Goal: Information Seeking & Learning: Learn about a topic

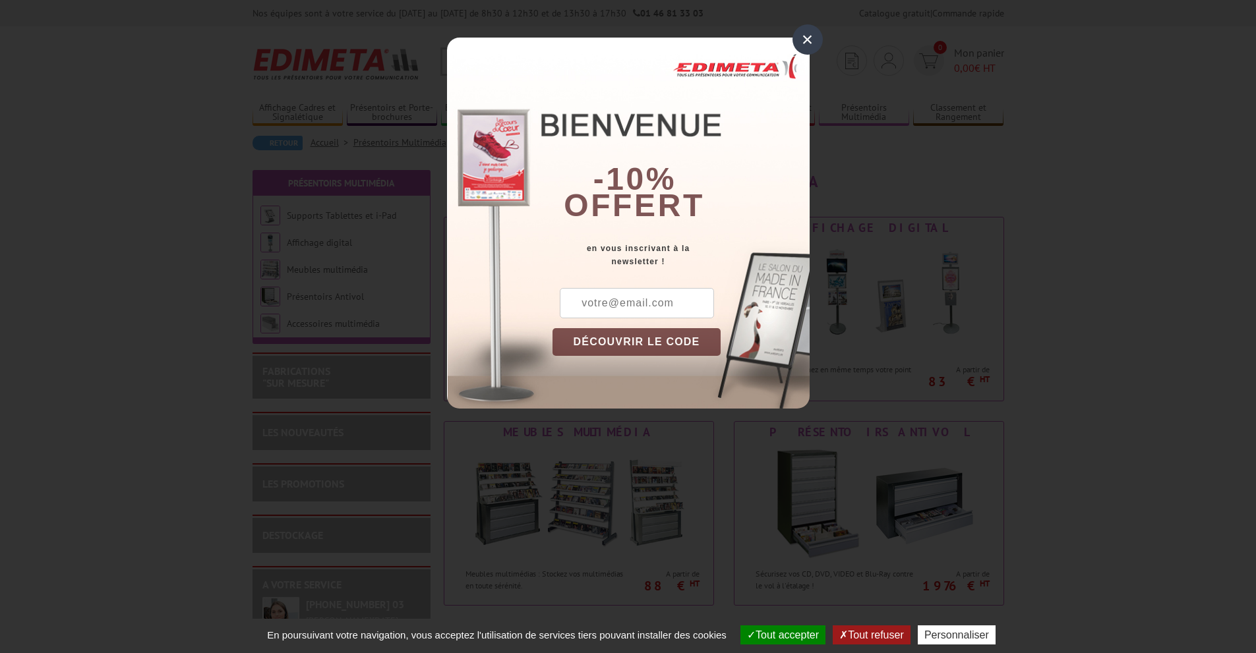
click at [800, 36] on div "×" at bounding box center [807, 39] width 30 height 30
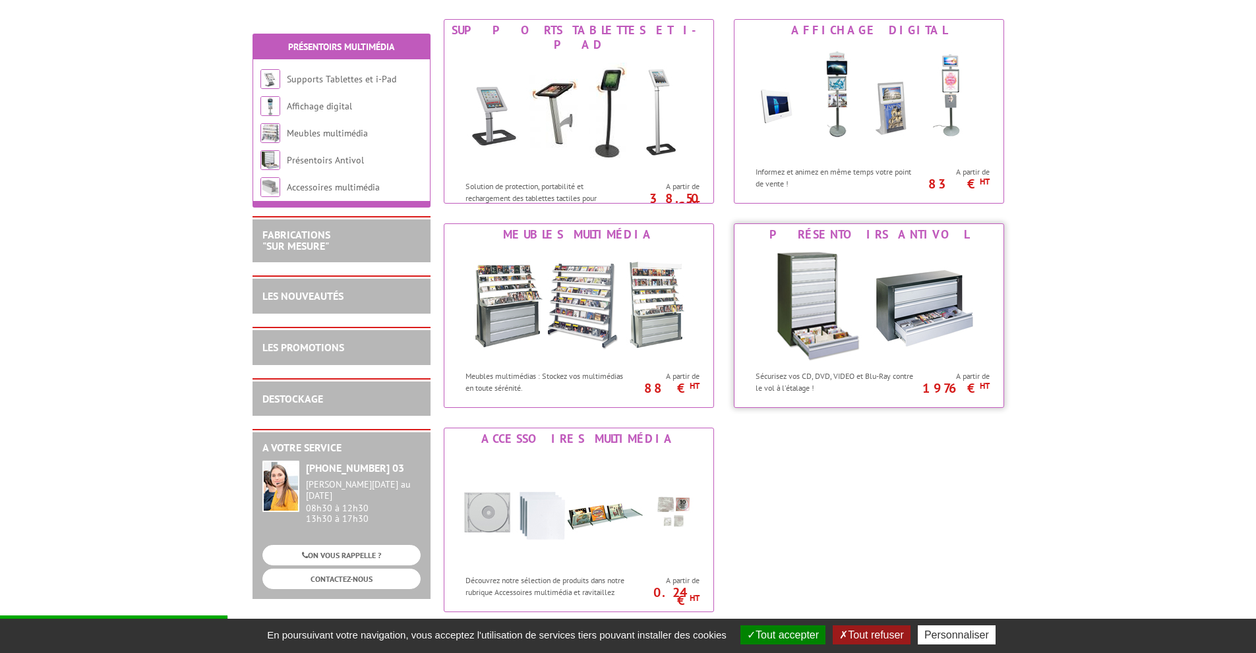
scroll to position [396, 0]
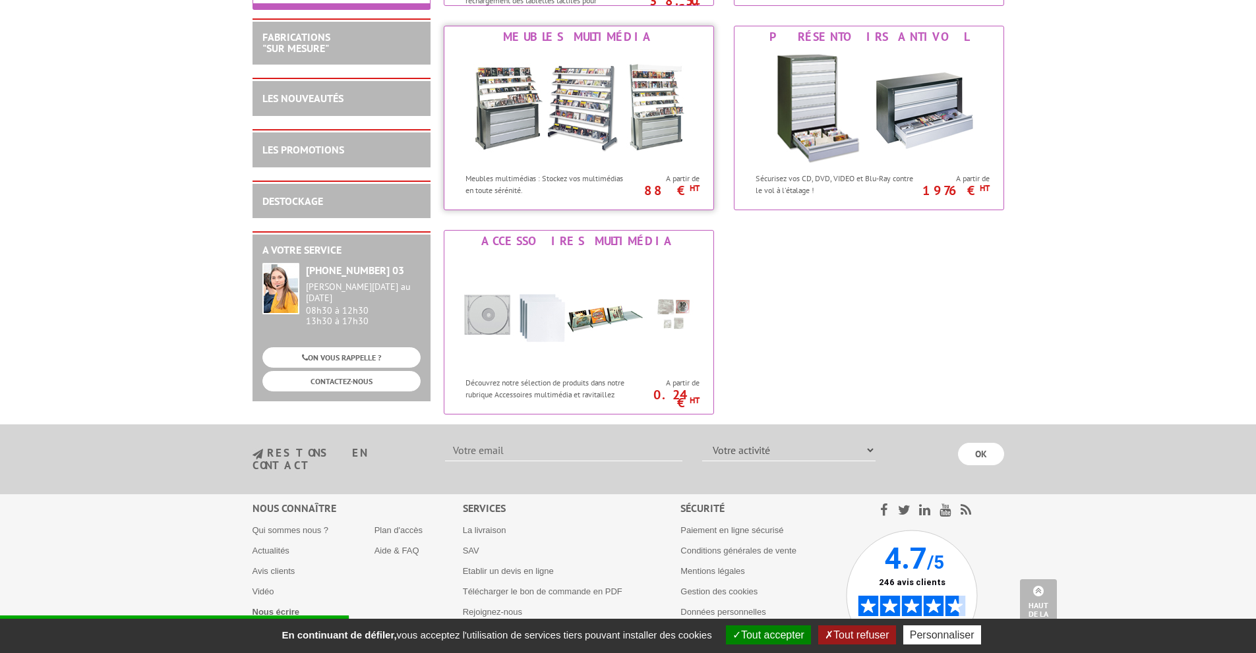
click at [575, 114] on img at bounding box center [579, 106] width 244 height 119
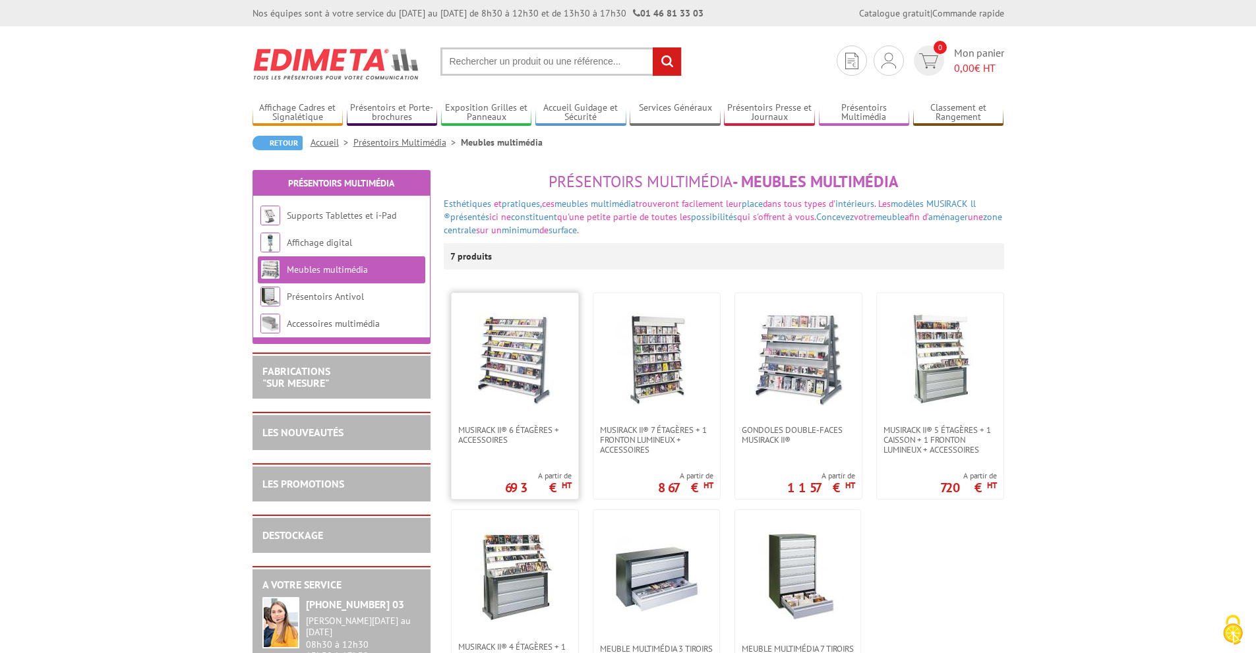
click at [525, 359] on img at bounding box center [515, 359] width 92 height 92
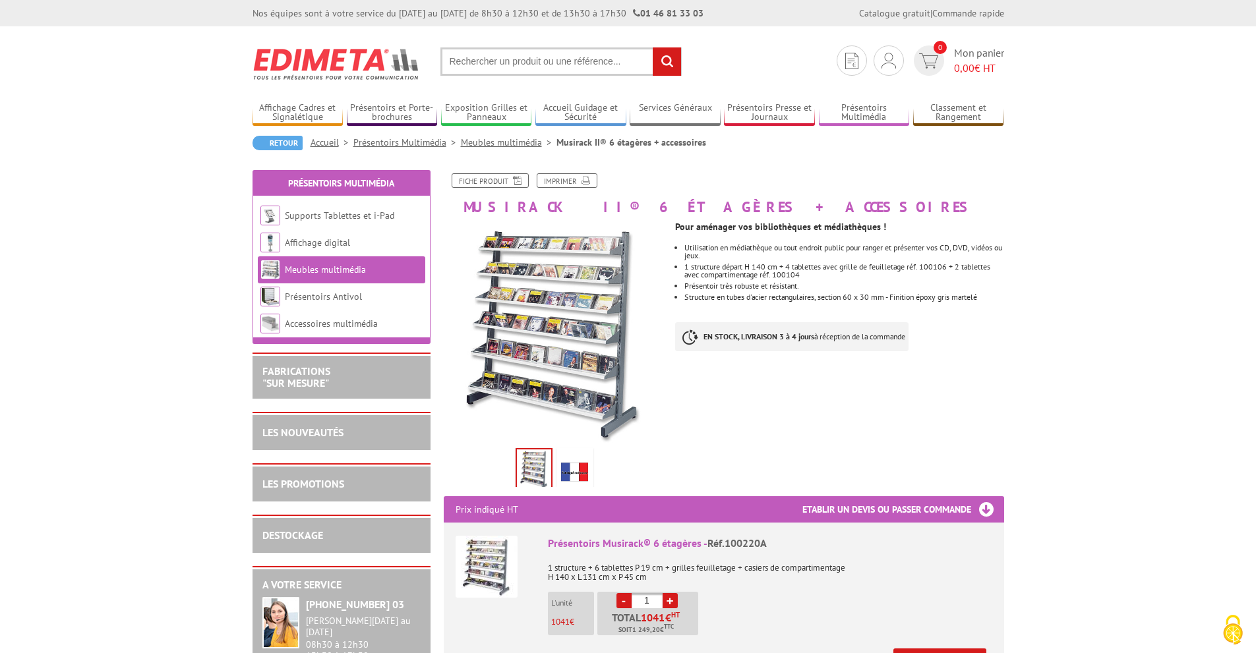
click at [552, 314] on img at bounding box center [555, 333] width 222 height 222
click at [566, 329] on img at bounding box center [555, 333] width 222 height 222
click at [566, 286] on img at bounding box center [555, 333] width 222 height 222
click at [578, 392] on img at bounding box center [555, 333] width 222 height 222
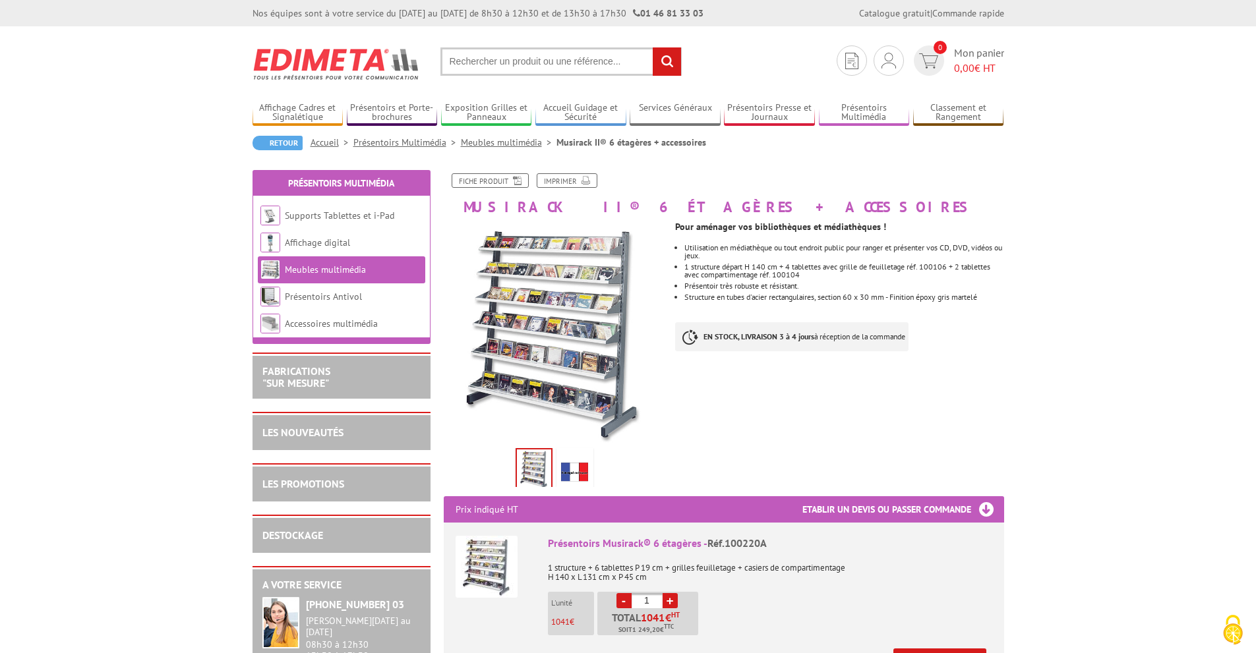
click at [570, 466] on img at bounding box center [575, 471] width 32 height 41
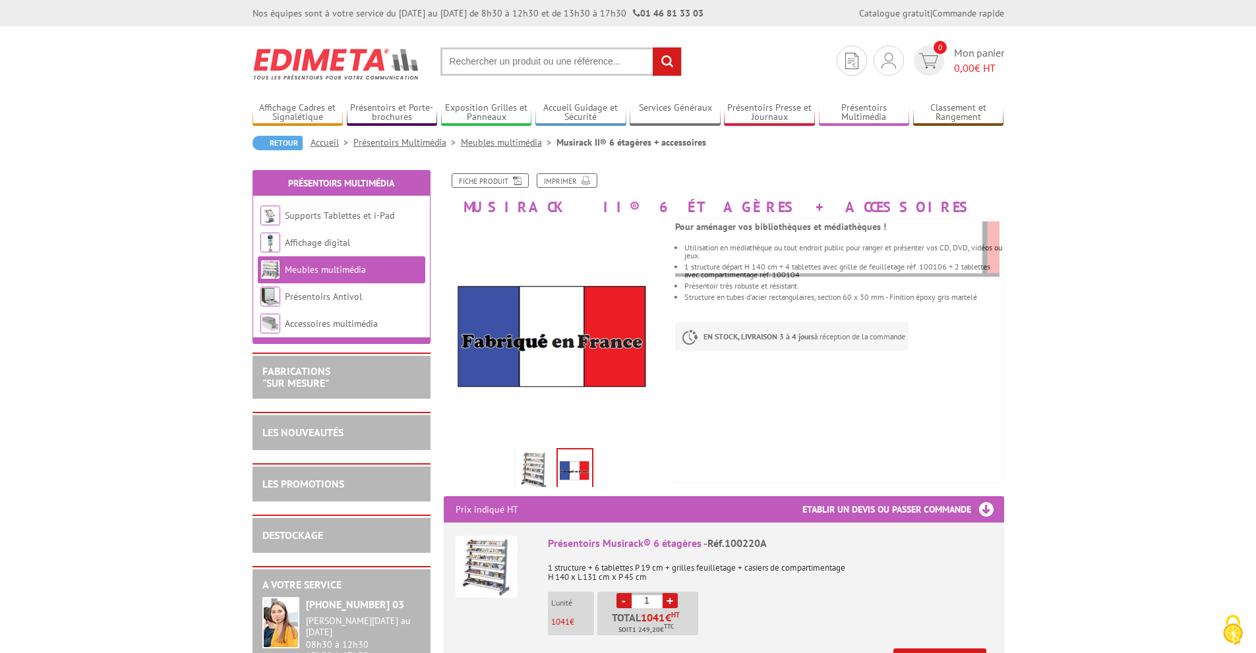
click at [539, 463] on img at bounding box center [534, 471] width 32 height 41
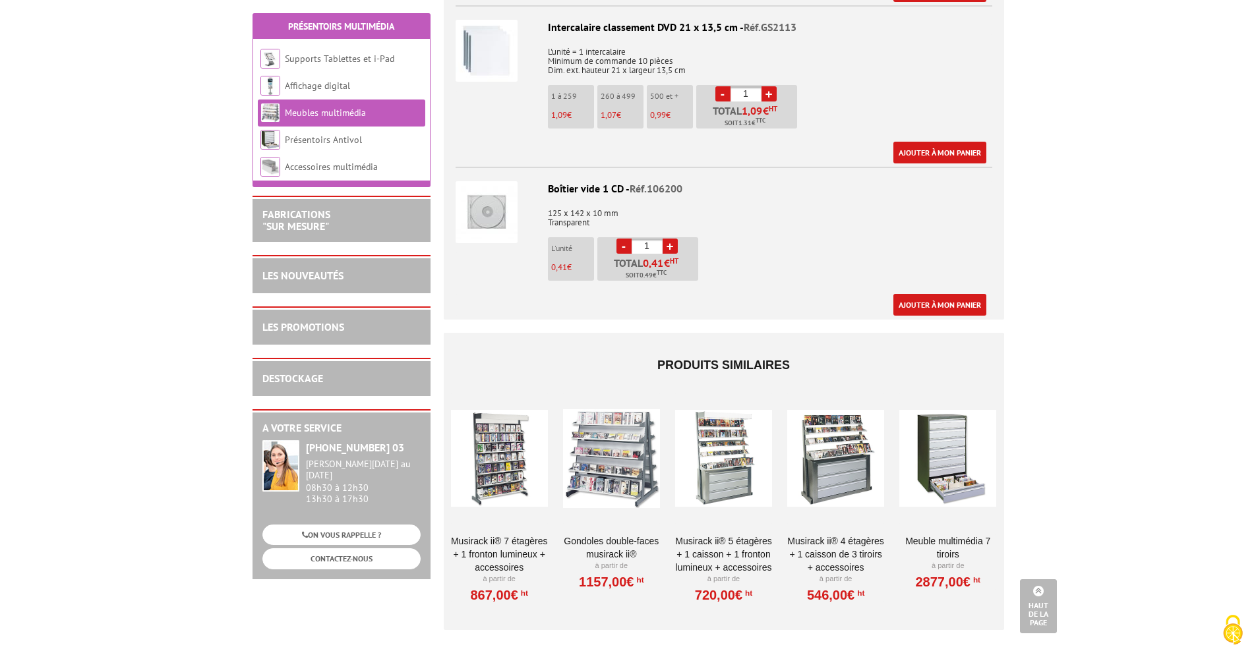
scroll to position [2044, 0]
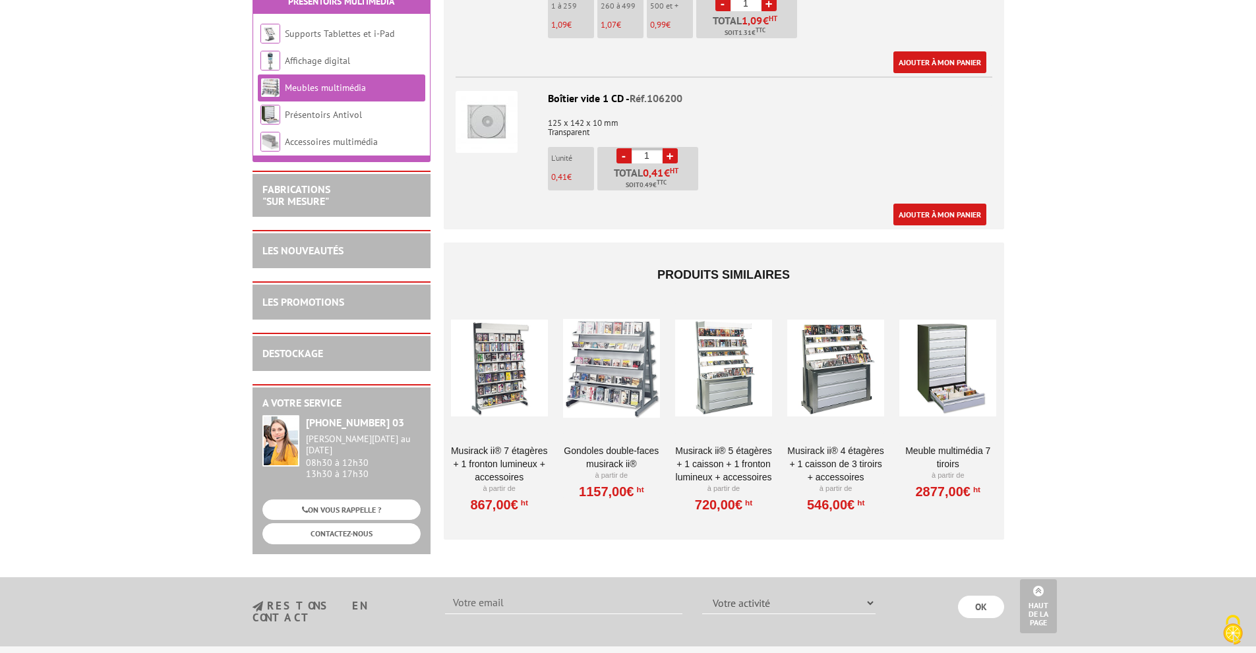
click at [624, 368] on div at bounding box center [611, 369] width 97 height 132
click at [705, 374] on div at bounding box center [723, 369] width 97 height 132
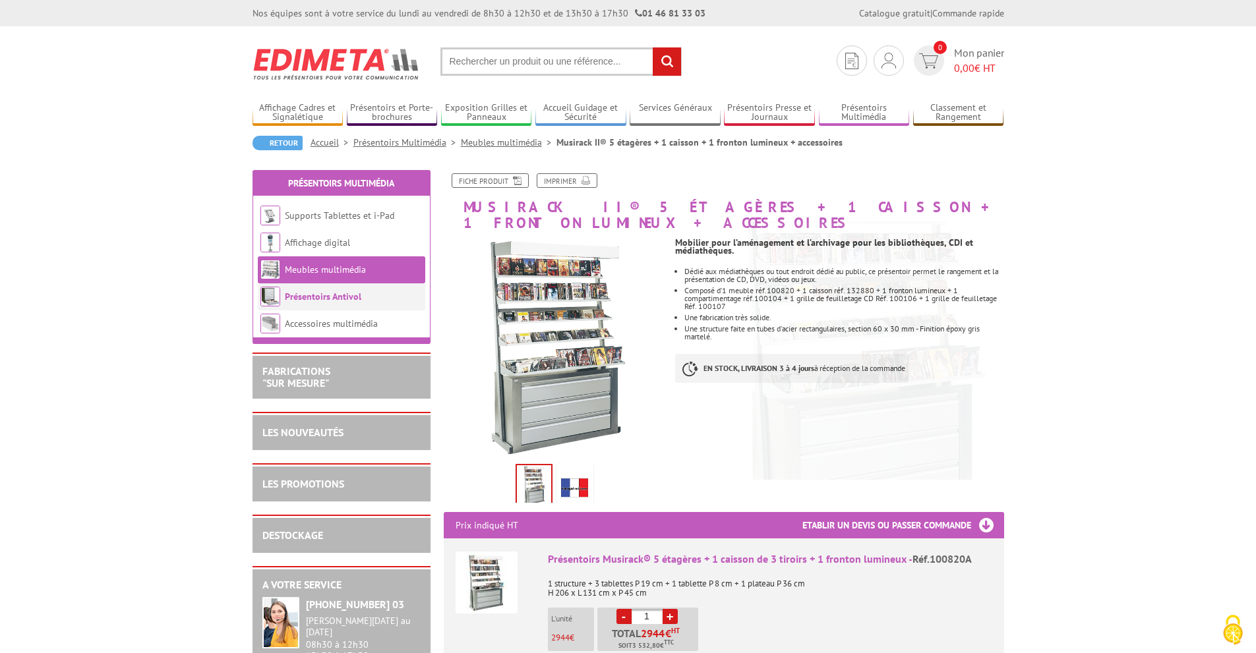
click at [351, 296] on link "Présentoirs Antivol" at bounding box center [323, 297] width 76 height 12
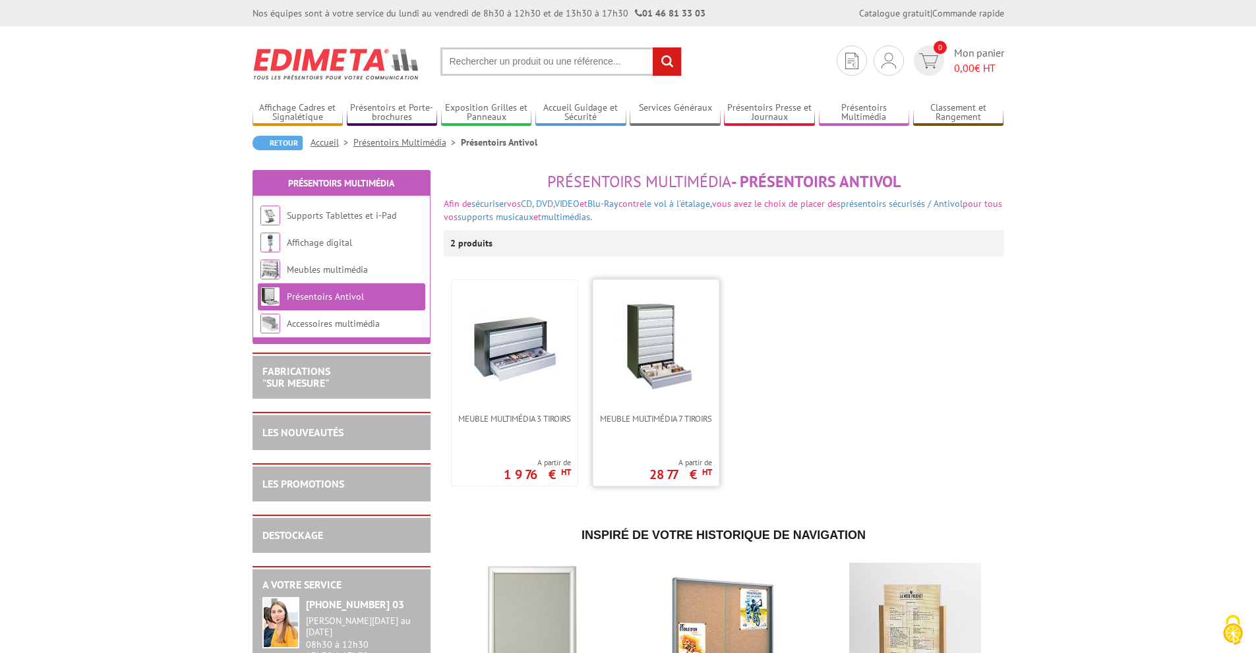
click at [651, 347] on img at bounding box center [656, 346] width 92 height 92
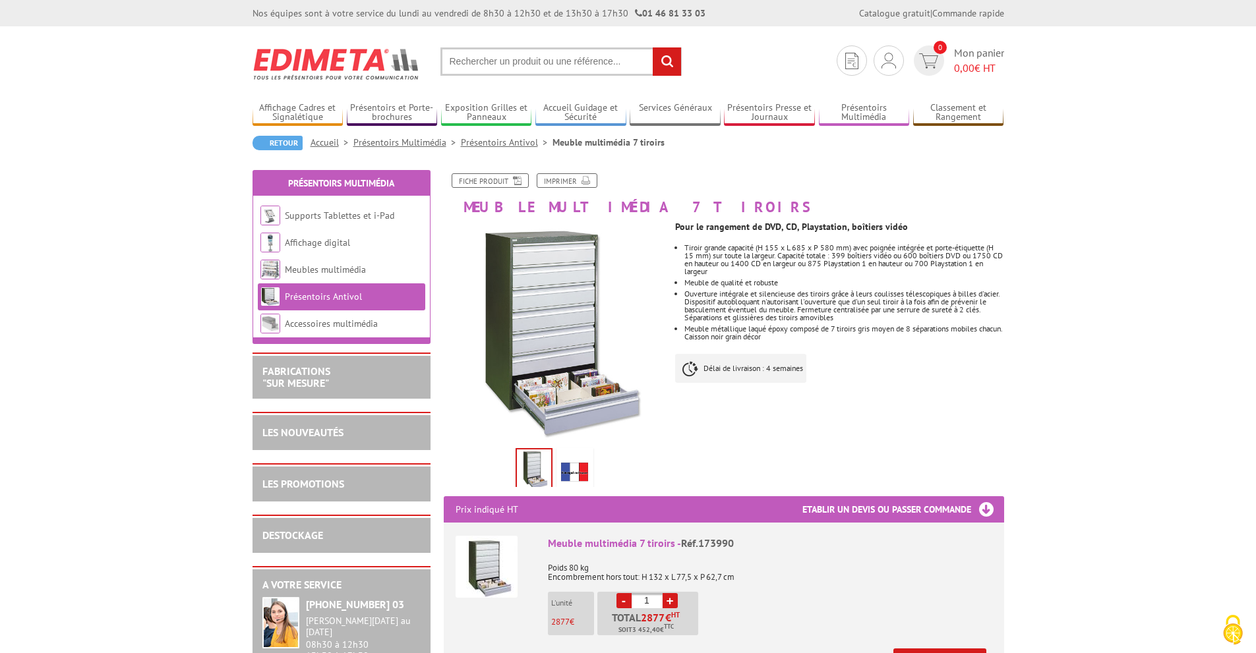
click at [569, 472] on img at bounding box center [575, 471] width 32 height 41
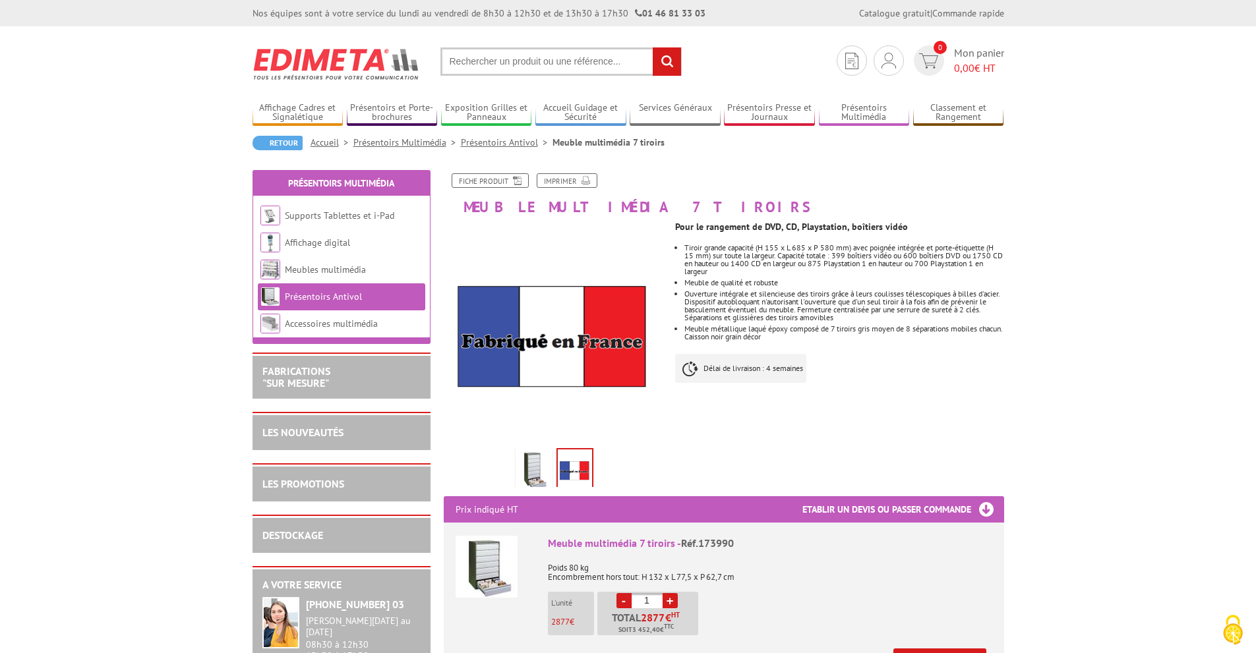
click at [538, 470] on img at bounding box center [534, 471] width 32 height 41
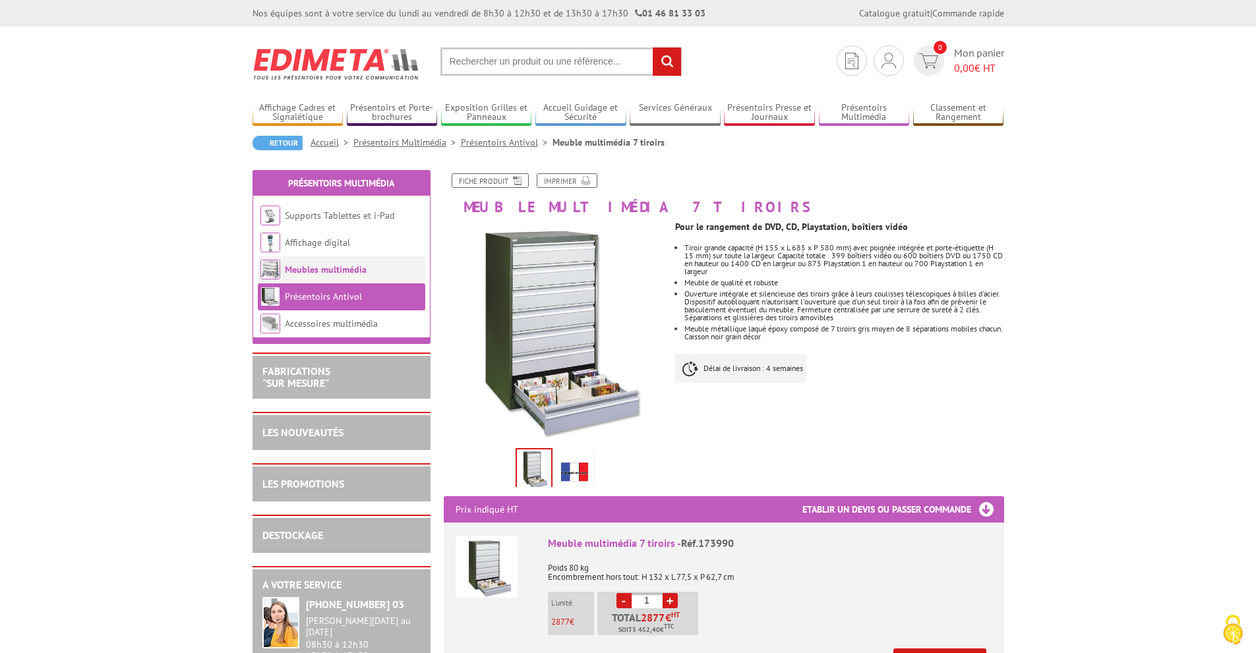
click at [340, 266] on link "Meubles multimédia" at bounding box center [326, 270] width 82 height 12
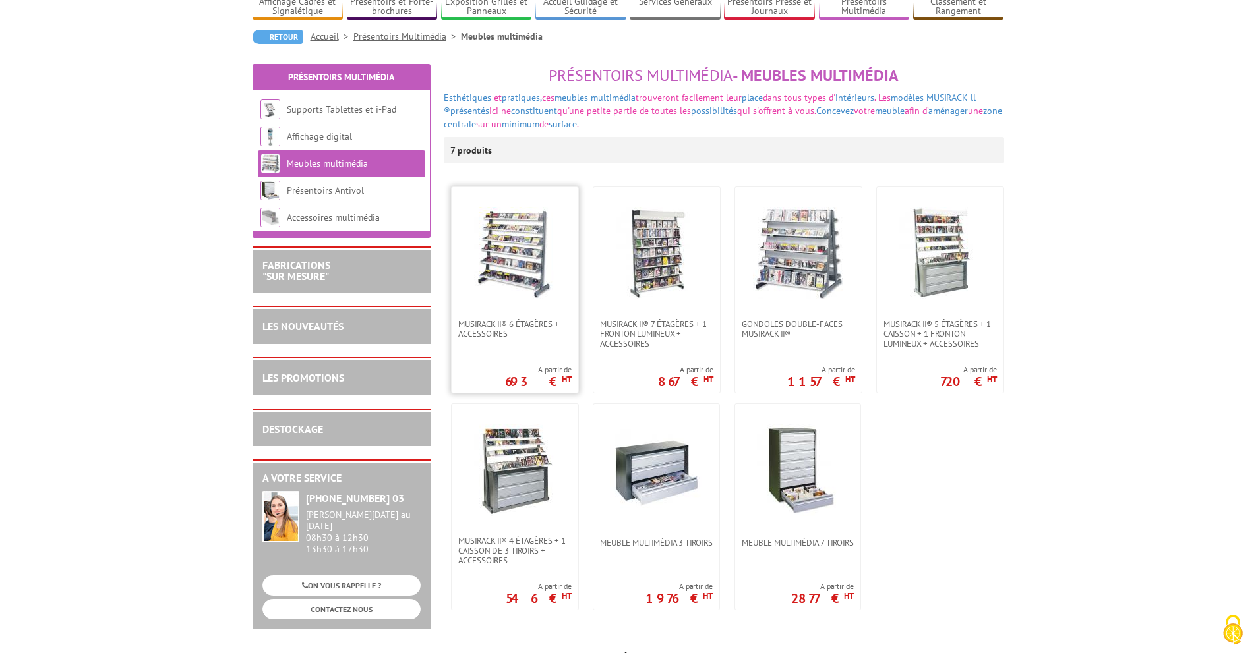
scroll to position [132, 0]
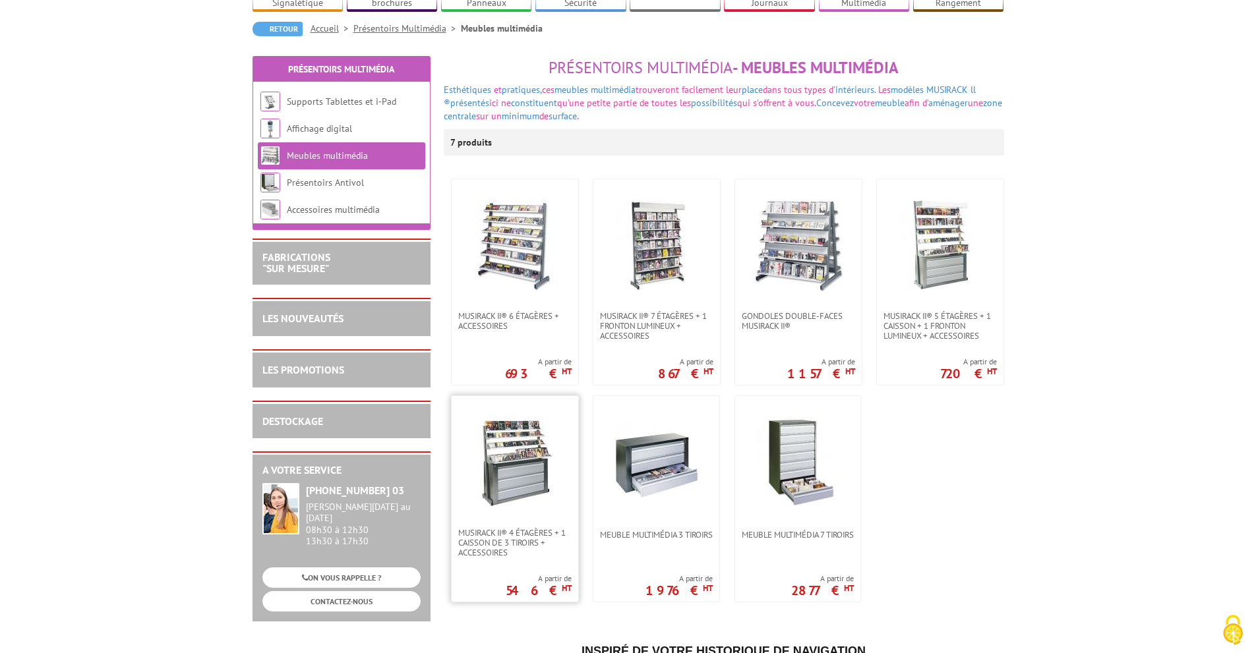
click at [538, 436] on img at bounding box center [515, 462] width 92 height 92
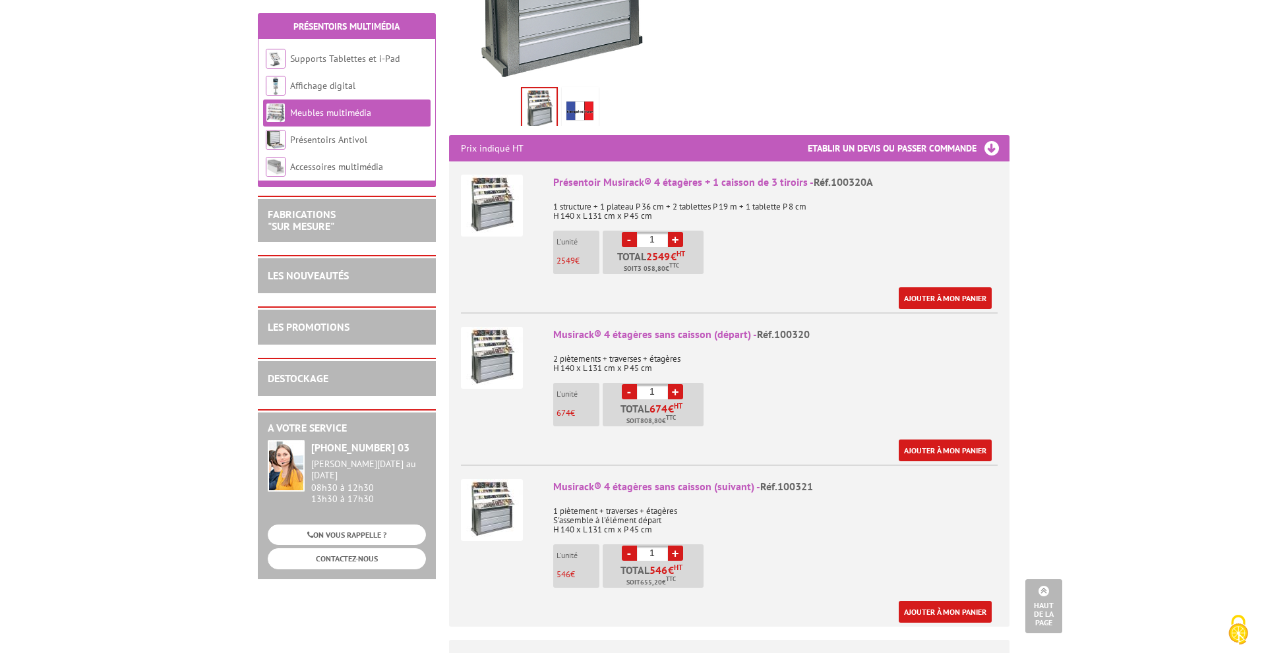
scroll to position [396, 0]
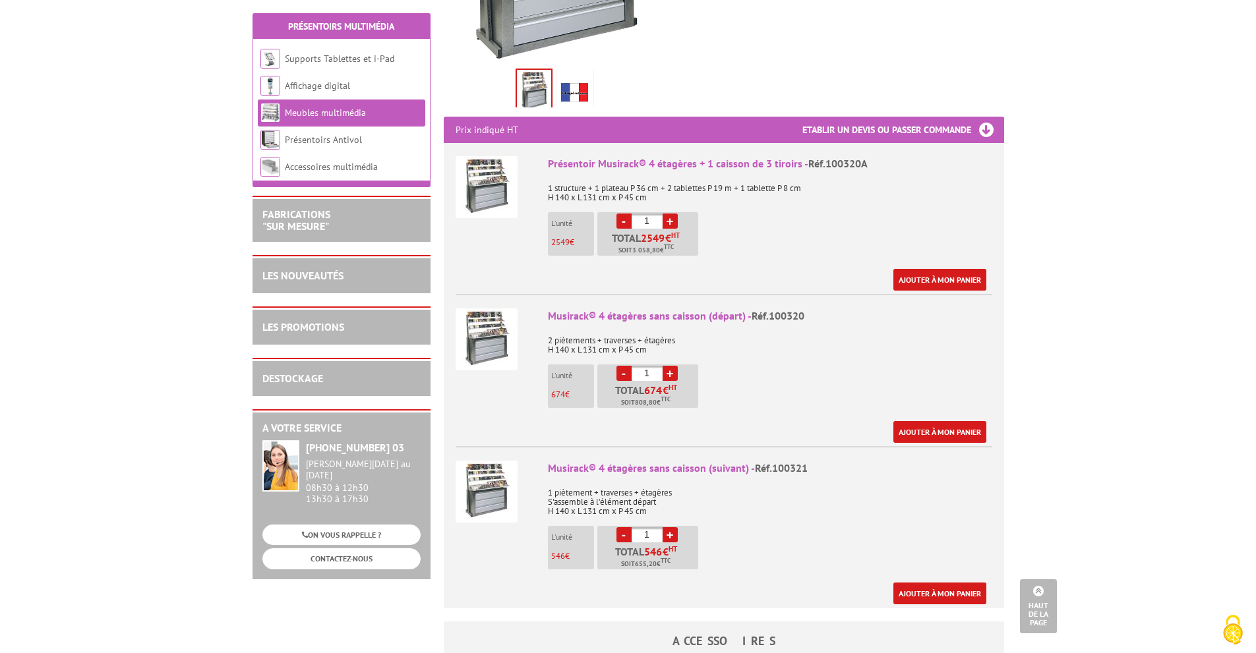
click at [489, 168] on img at bounding box center [487, 187] width 62 height 62
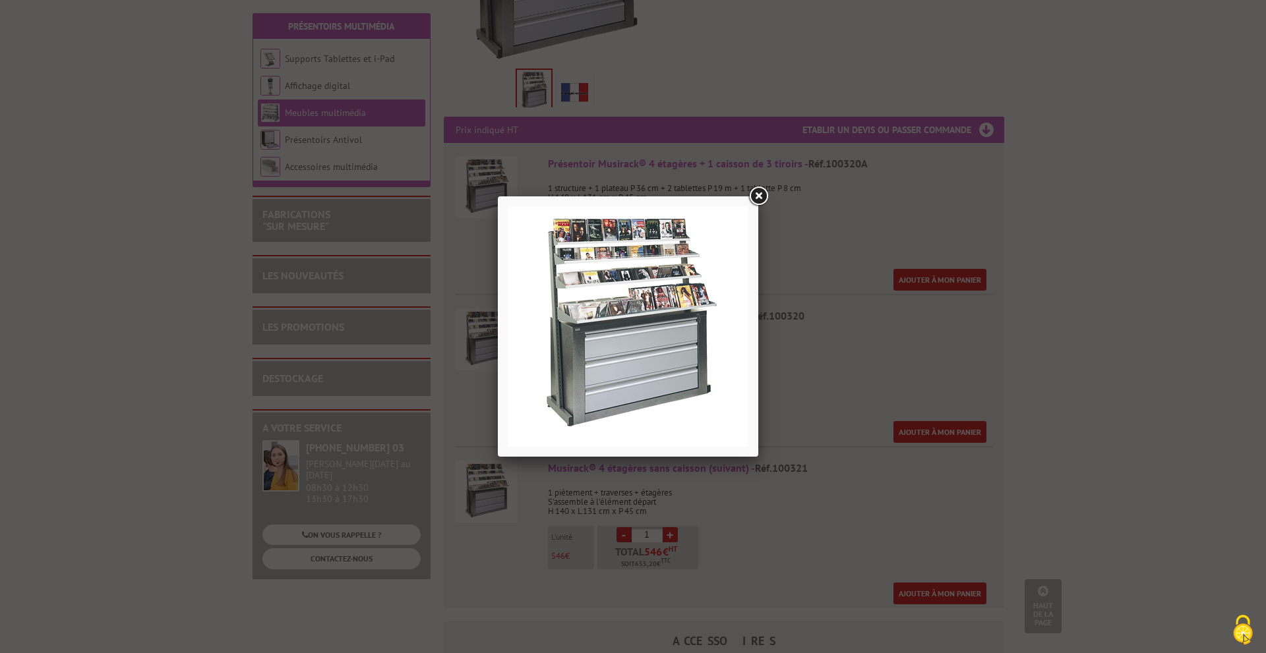
click at [603, 281] on img at bounding box center [628, 326] width 241 height 241
click at [759, 196] on link at bounding box center [758, 197] width 24 height 24
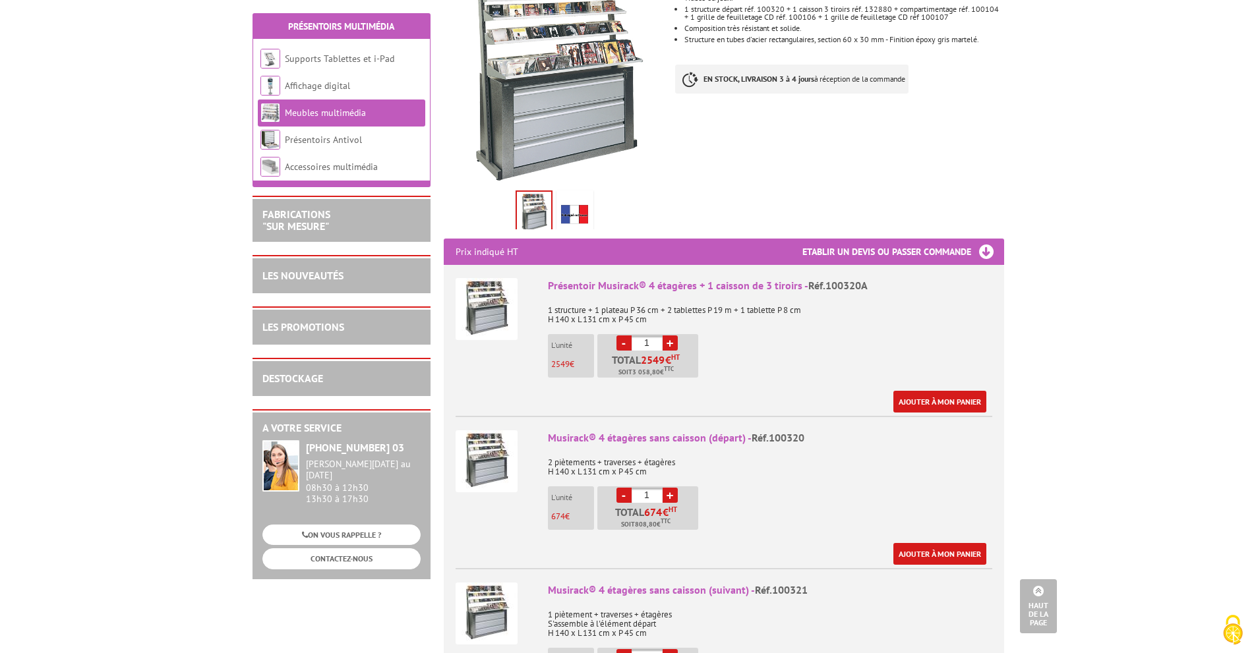
scroll to position [66, 0]
